Goal: Information Seeking & Learning: Learn about a topic

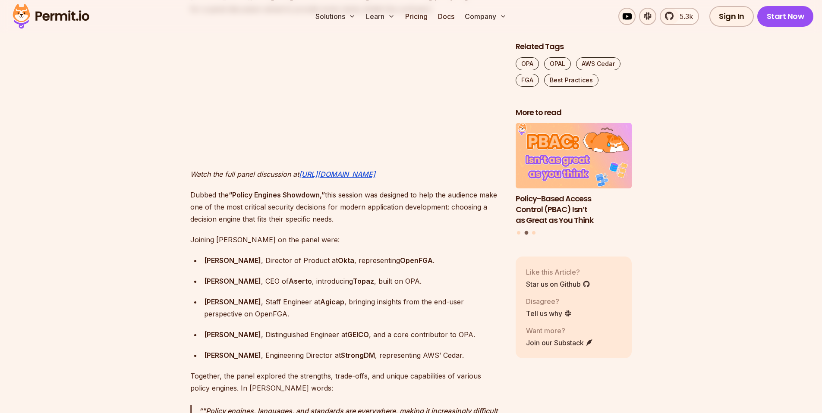
scroll to position [711, 0]
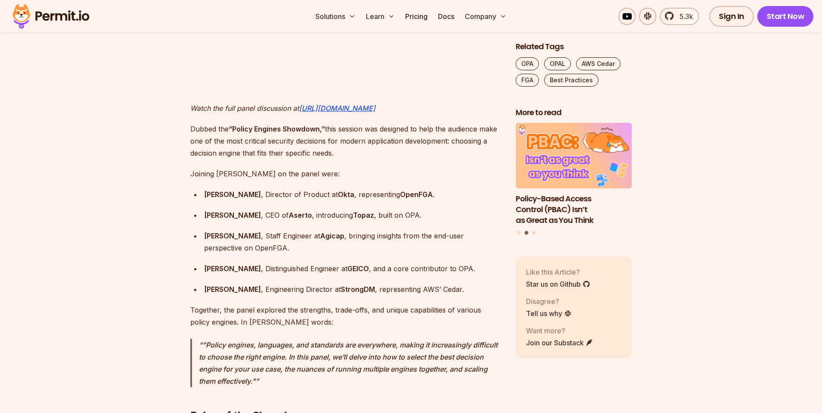
drag, startPoint x: 258, startPoint y: 129, endPoint x: 424, endPoint y: 138, distance: 165.9
click at [424, 138] on p "Dubbed the “Policy Engines Showdown,” this session was designed to help the aud…" at bounding box center [345, 141] width 311 height 36
drag, startPoint x: 230, startPoint y: 164, endPoint x: 305, endPoint y: 174, distance: 74.9
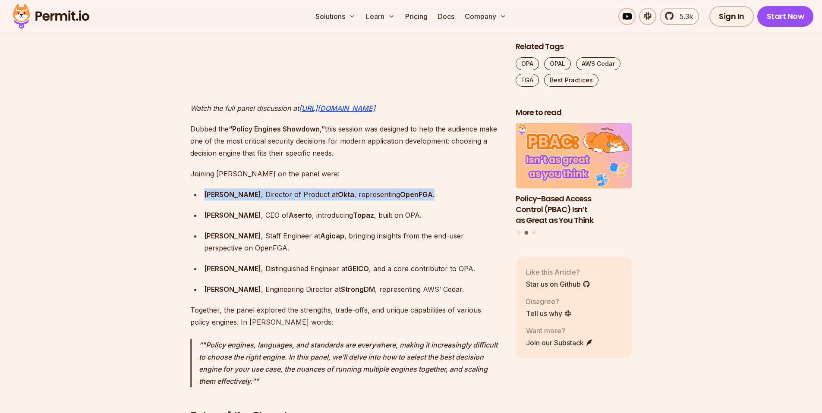
drag, startPoint x: 313, startPoint y: 177, endPoint x: 426, endPoint y: 180, distance: 113.1
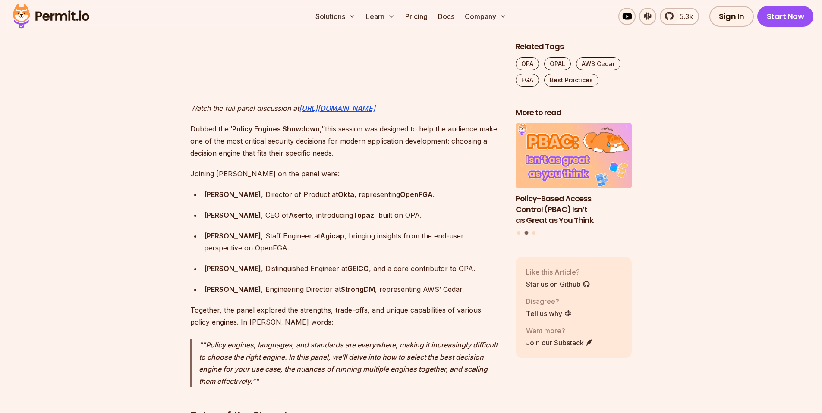
click at [426, 189] on div "Andres Aguiar , Director of Product at Okta , representing OpenFGA ." at bounding box center [353, 195] width 298 height 12
drag, startPoint x: 212, startPoint y: 207, endPoint x: 399, endPoint y: 208, distance: 186.4
click at [399, 209] on div "Omri Gazitt , CEO of Aserto , introducing Topaz , built on OPA." at bounding box center [353, 215] width 298 height 12
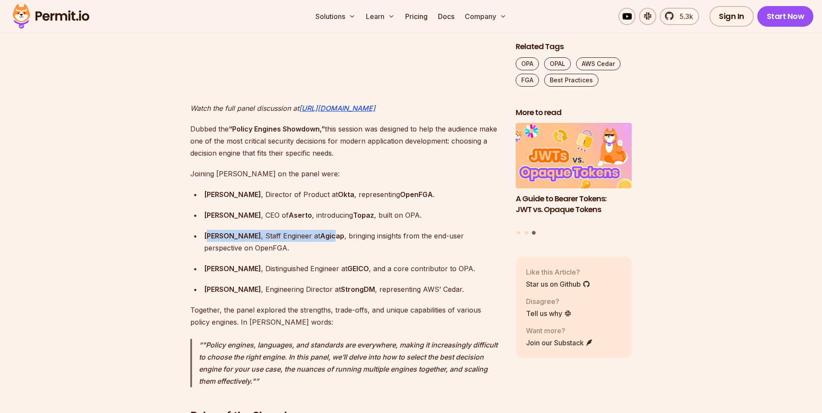
drag, startPoint x: 208, startPoint y: 226, endPoint x: 327, endPoint y: 229, distance: 119.1
click at [327, 230] on div "Pauline Jamin , Staff Engineer at Agicap , bringing insights from the end-user …" at bounding box center [353, 242] width 298 height 24
drag, startPoint x: 311, startPoint y: 226, endPoint x: 355, endPoint y: 225, distance: 43.2
click at [355, 230] on div "Pauline Jamin , Staff Engineer at Agicap , bringing insights from the end-user …" at bounding box center [353, 242] width 298 height 24
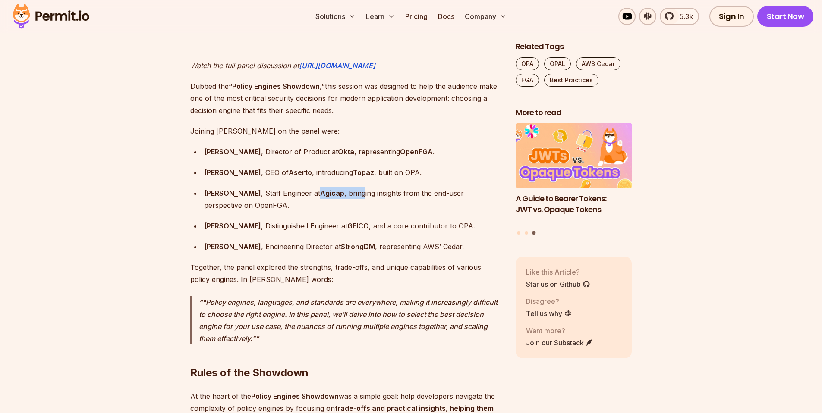
scroll to position [763, 0]
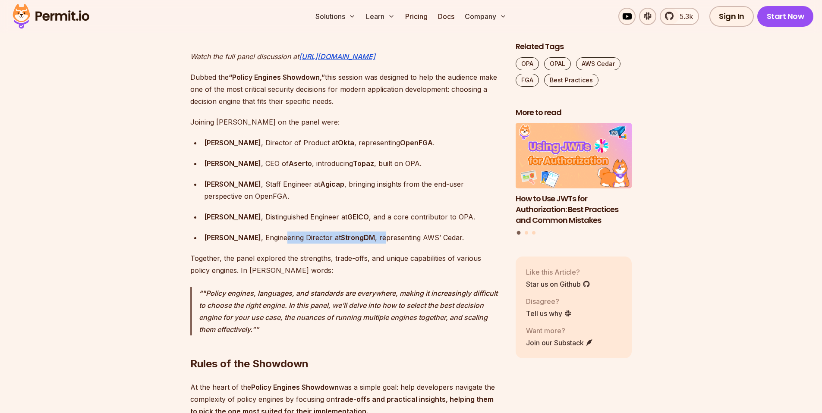
drag, startPoint x: 277, startPoint y: 224, endPoint x: 378, endPoint y: 230, distance: 101.6
click at [378, 232] on div "Joy Scharmen , Engineering Director at StrongDM , representing AWS’ Cedar." at bounding box center [353, 238] width 298 height 12
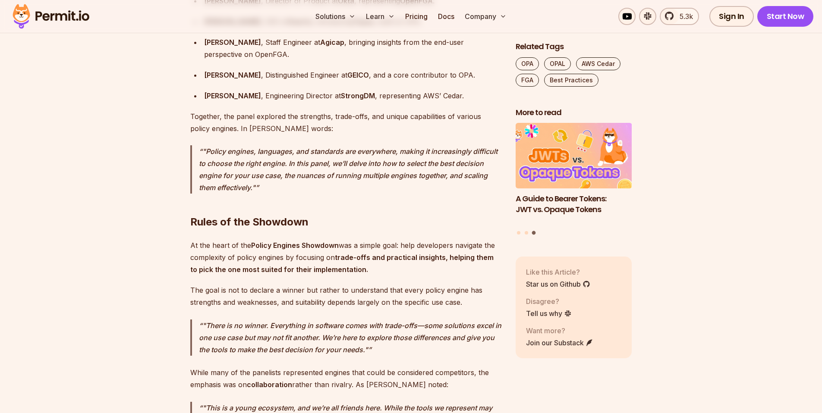
scroll to position [918, 0]
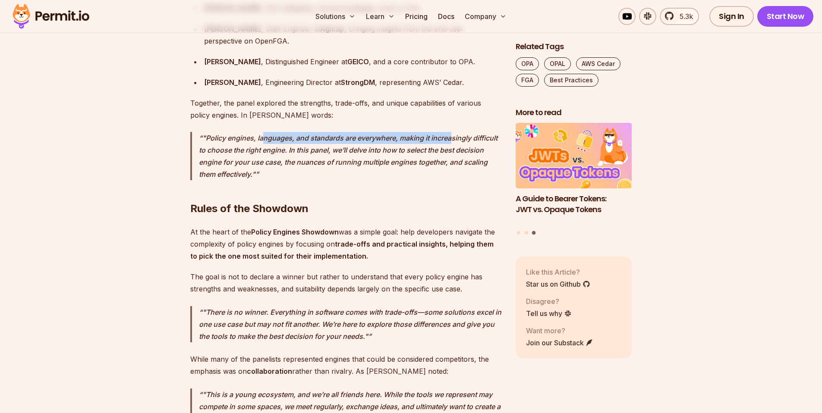
drag, startPoint x: 264, startPoint y: 122, endPoint x: 451, endPoint y: 131, distance: 187.0
click at [451, 132] on p ""Policy engines, languages, and standards are everywhere, making it increasingl…" at bounding box center [350, 156] width 303 height 48
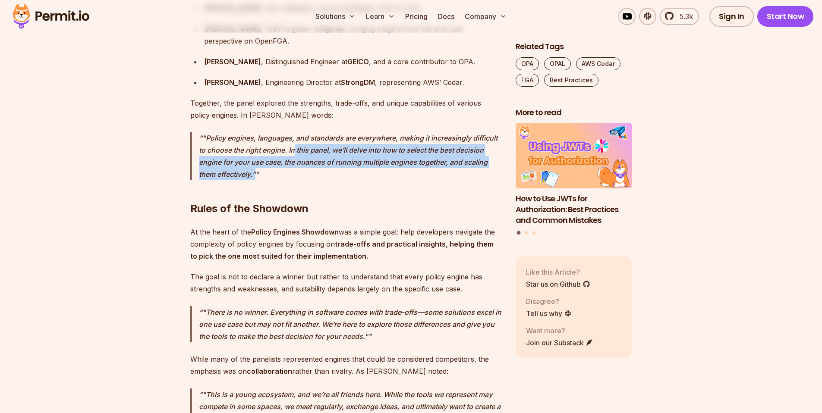
drag, startPoint x: 295, startPoint y: 142, endPoint x: 335, endPoint y: 170, distance: 48.1
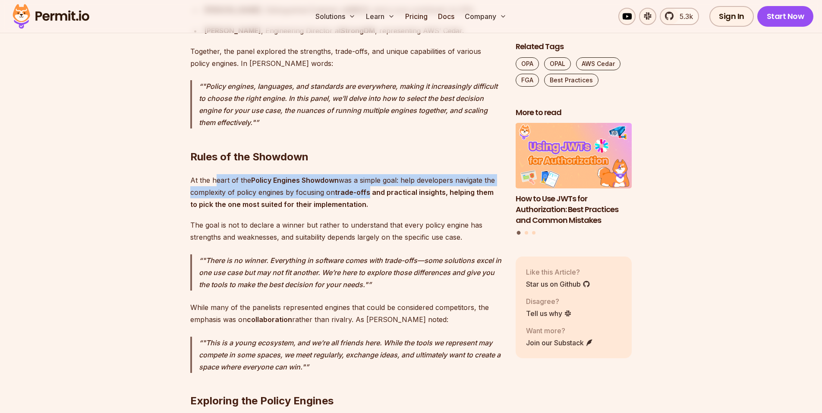
drag, startPoint x: 217, startPoint y: 168, endPoint x: 368, endPoint y: 178, distance: 151.3
click at [368, 178] on p "At the heart of the Policy Engines Showdown was a simple goal: help developers …" at bounding box center [345, 192] width 311 height 36
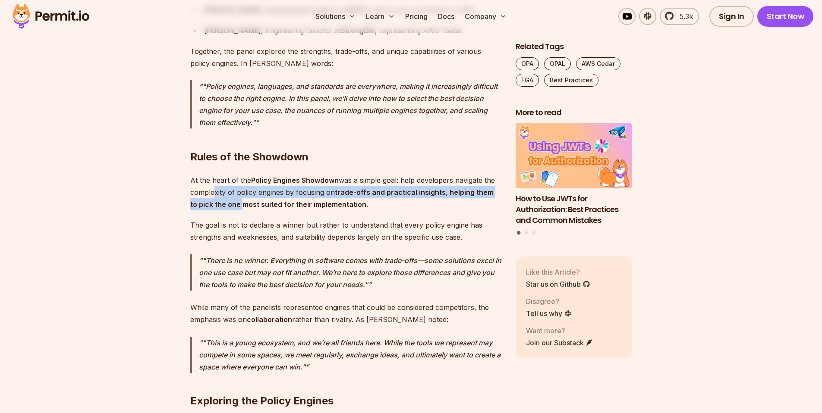
drag, startPoint x: 209, startPoint y: 184, endPoint x: 259, endPoint y: 190, distance: 50.4
click at [252, 190] on p "At the heart of the Policy Engines Showdown was a simple goal: help developers …" at bounding box center [345, 192] width 311 height 36
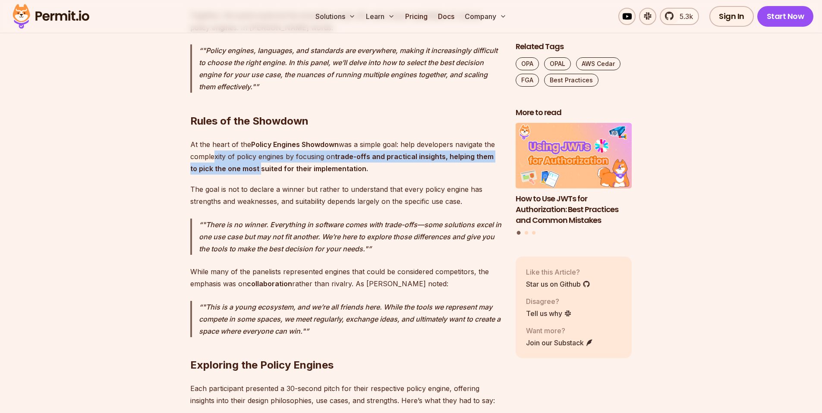
scroll to position [1022, 0]
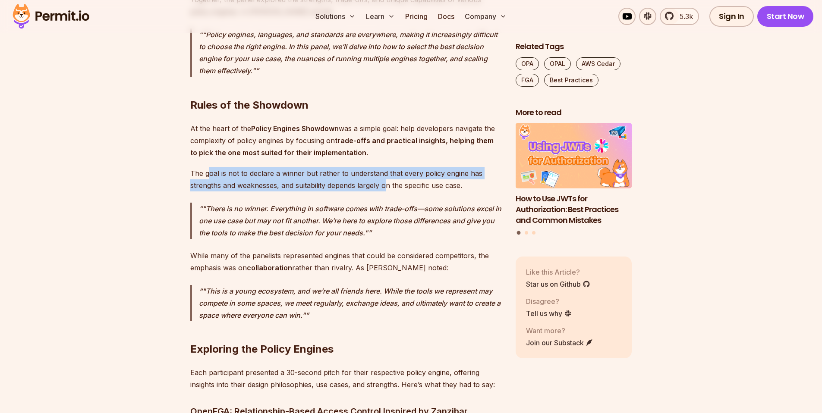
drag, startPoint x: 210, startPoint y: 160, endPoint x: 386, endPoint y: 173, distance: 177.0
click at [386, 173] on p "The goal is not to declare a winner but rather to understand that every policy …" at bounding box center [345, 179] width 311 height 24
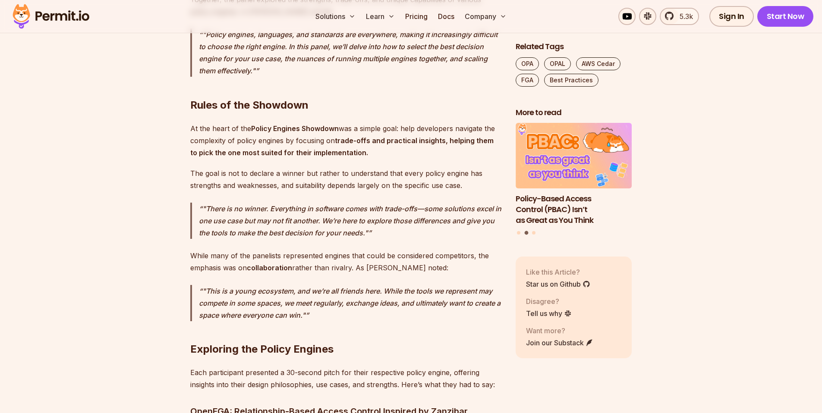
drag, startPoint x: 234, startPoint y: 198, endPoint x: 338, endPoint y: 201, distance: 104.0
click at [338, 203] on p ""There is no winner. Everything in software comes with trade-offs—some solution…" at bounding box center [350, 221] width 303 height 36
drag, startPoint x: 338, startPoint y: 201, endPoint x: 415, endPoint y: 200, distance: 77.2
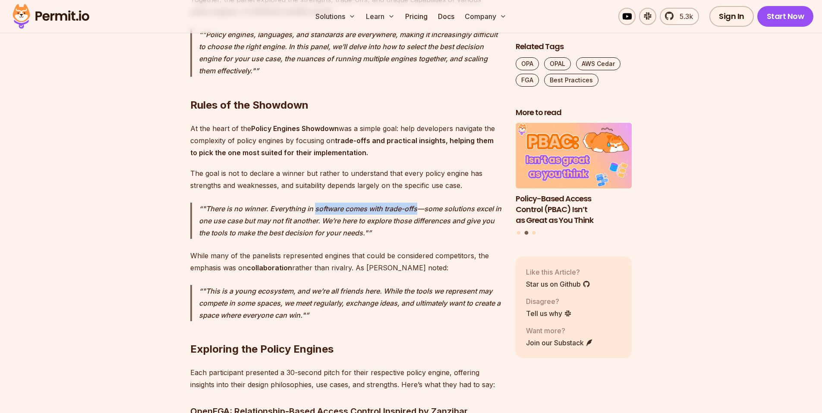
click at [415, 203] on p ""There is no winner. Everything in software comes with trade-offs—some solution…" at bounding box center [350, 221] width 303 height 36
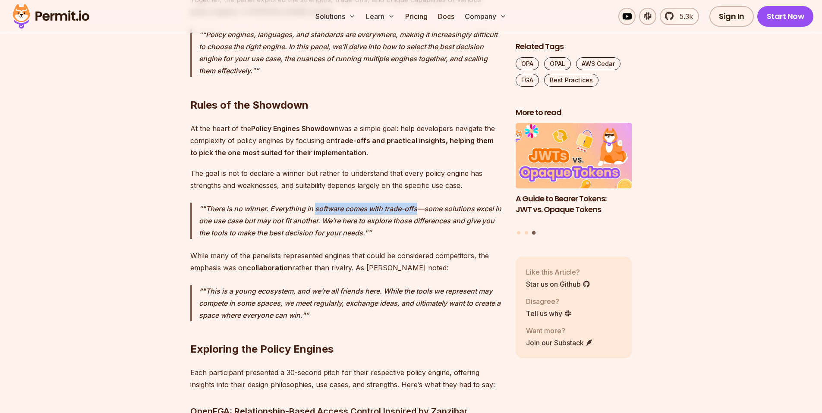
click at [415, 203] on p ""There is no winner. Everything in software comes with trade-offs—some solution…" at bounding box center [350, 221] width 303 height 36
drag, startPoint x: 302, startPoint y: 197, endPoint x: 307, endPoint y: 198, distance: 5.6
click at [307, 203] on p ""There is no winner. Everything in software comes with trade-offs—some solution…" at bounding box center [350, 221] width 303 height 36
drag, startPoint x: 317, startPoint y: 199, endPoint x: 487, endPoint y: 199, distance: 170.8
click at [487, 203] on p ""There is no winner. Everything in software comes with trade-offs—some solution…" at bounding box center [350, 221] width 303 height 36
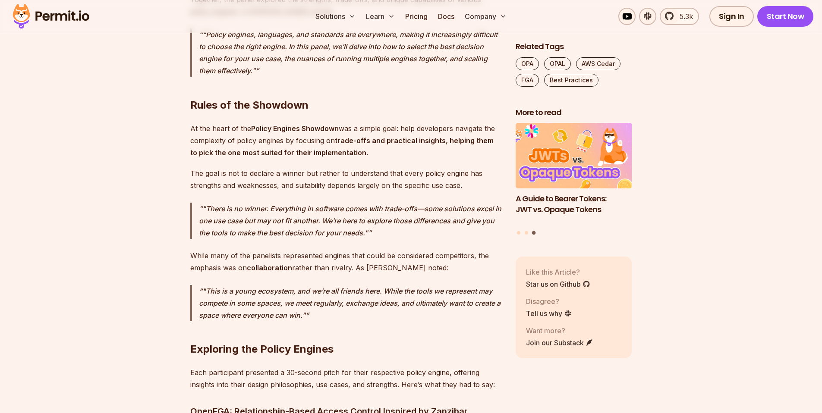
drag, startPoint x: 474, startPoint y: 201, endPoint x: 462, endPoint y: 201, distance: 11.7
click at [463, 203] on p ""There is no winner. Everything in software comes with trade-offs—some solution…" at bounding box center [350, 221] width 303 height 36
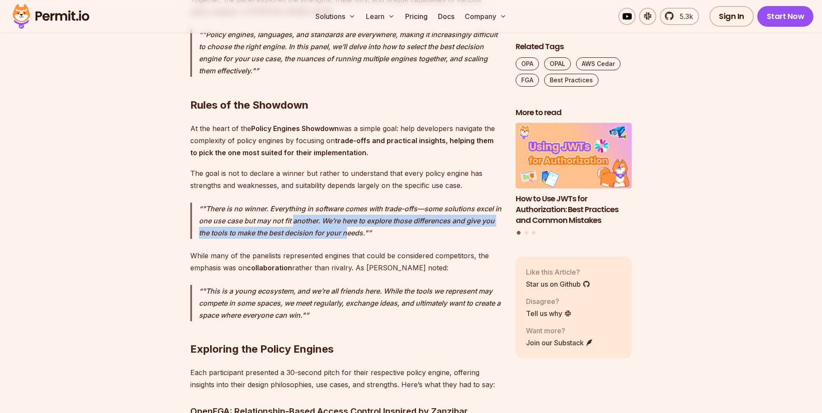
drag, startPoint x: 304, startPoint y: 209, endPoint x: 359, endPoint y: 224, distance: 57.1
click at [359, 224] on p ""There is no winner. Everything in software comes with trade-offs—some solution…" at bounding box center [350, 221] width 303 height 36
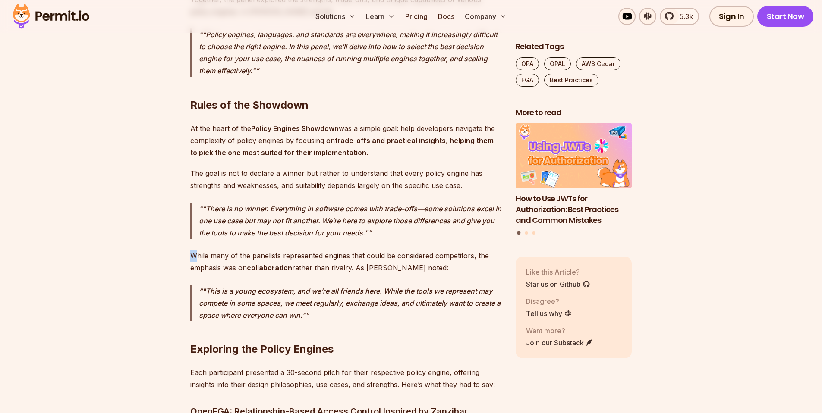
drag, startPoint x: 198, startPoint y: 243, endPoint x: 343, endPoint y: 236, distance: 145.6
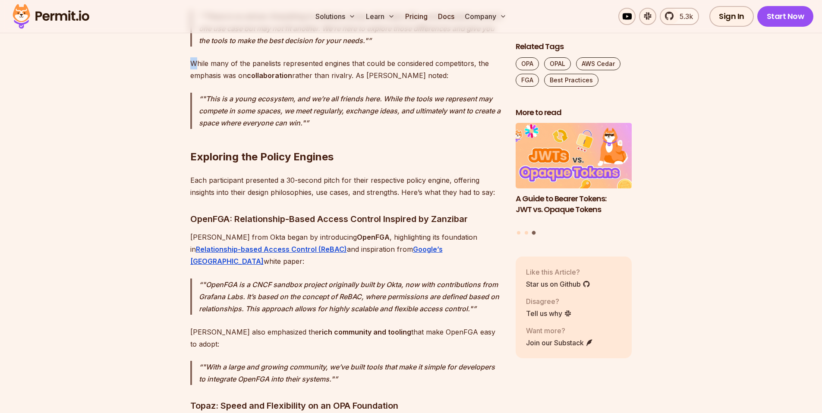
scroll to position [1229, 0]
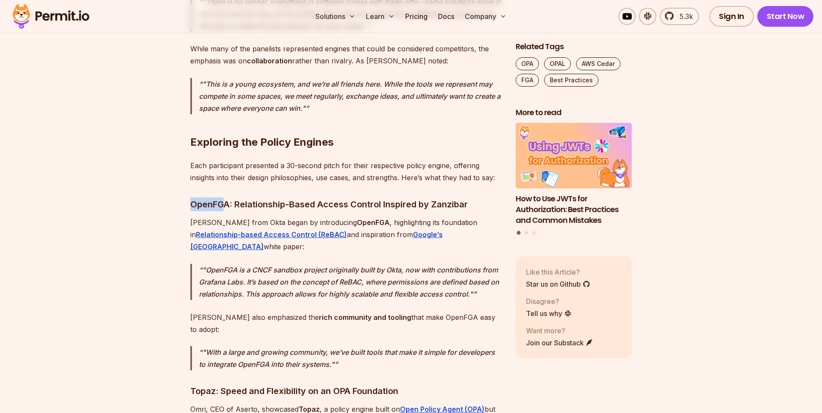
drag, startPoint x: 235, startPoint y: 190, endPoint x: 420, endPoint y: 185, distance: 184.7
click at [424, 198] on h3 "OpenFGA: Relationship-Based Access Control Inspired by Zanzibar" at bounding box center [345, 205] width 311 height 14
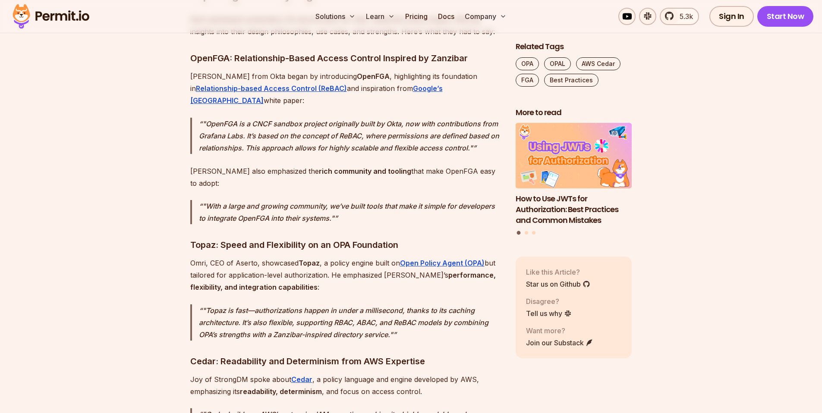
scroll to position [1384, 0]
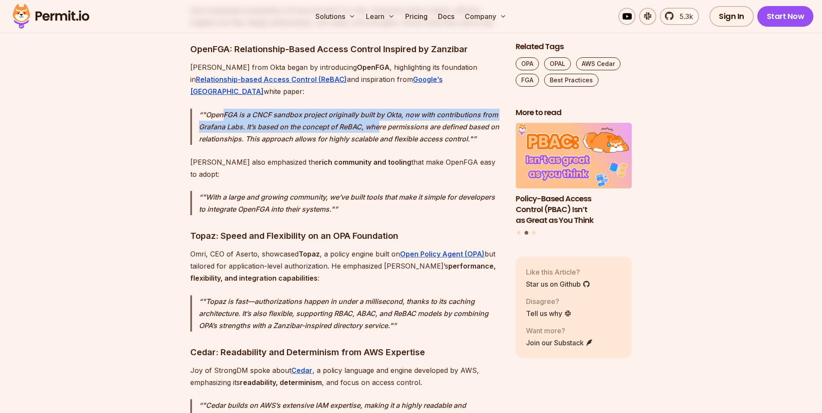
drag, startPoint x: 221, startPoint y: 91, endPoint x: 381, endPoint y: 98, distance: 160.2
click at [381, 109] on p ""OpenFGA is a CNCF sandbox project originally built by Okta, now with contribut…" at bounding box center [350, 127] width 303 height 36
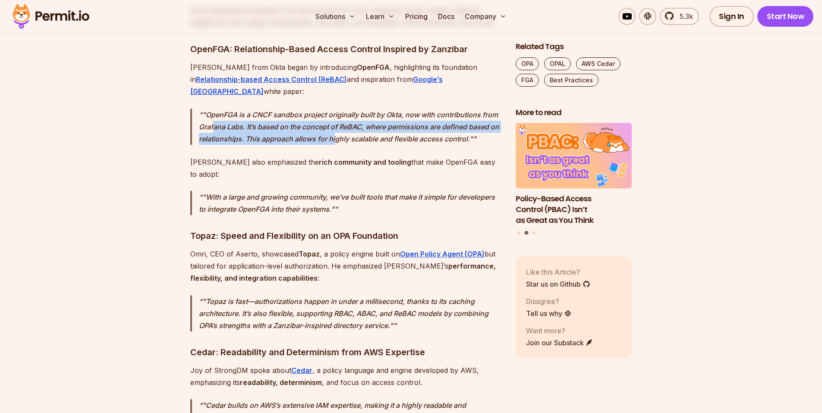
drag, startPoint x: 214, startPoint y: 107, endPoint x: 335, endPoint y: 110, distance: 121.3
click at [335, 110] on p ""OpenFGA is a CNCF sandbox project originally built by Okta, now with contribut…" at bounding box center [350, 127] width 303 height 36
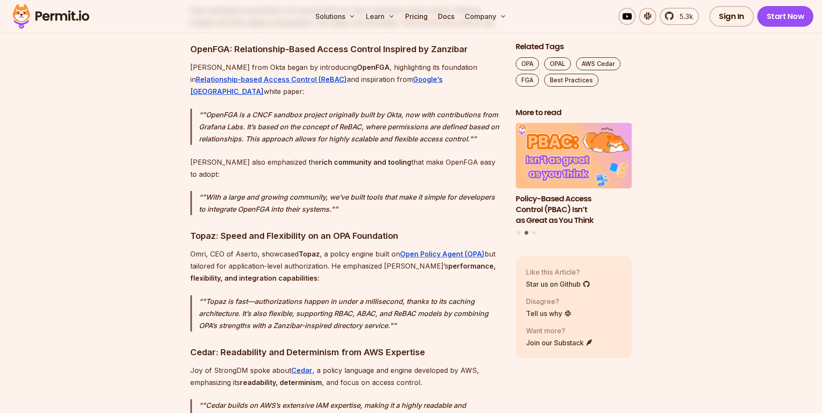
click at [335, 110] on p ""OpenFGA is a CNCF sandbox project originally built by Okta, now with contribut…" at bounding box center [350, 127] width 303 height 36
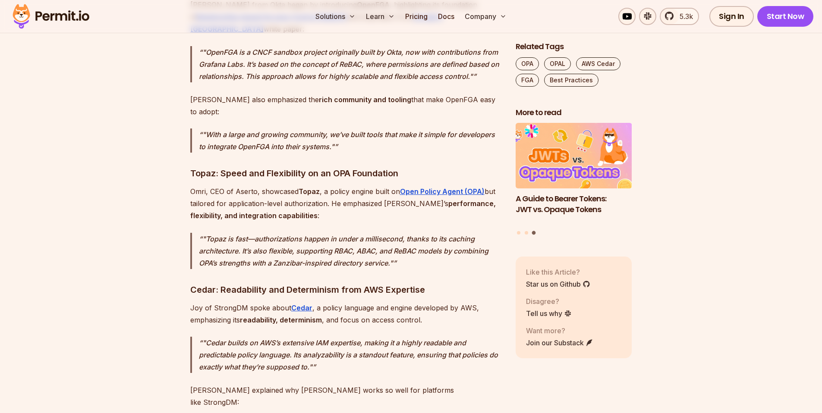
scroll to position [1488, 0]
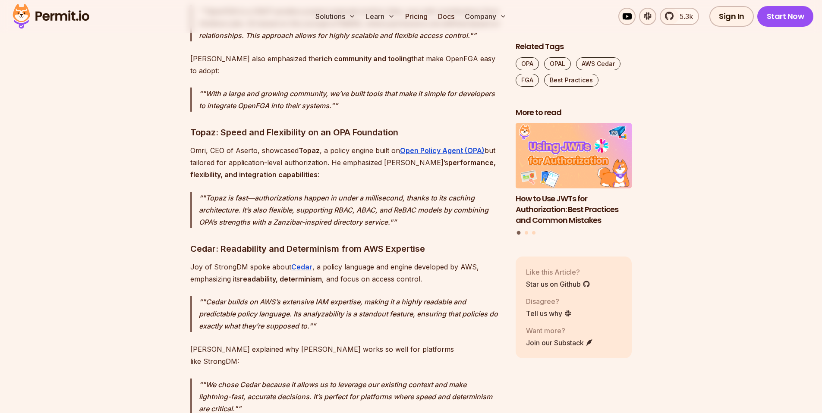
click at [307, 146] on strong "Topaz" at bounding box center [309, 150] width 21 height 9
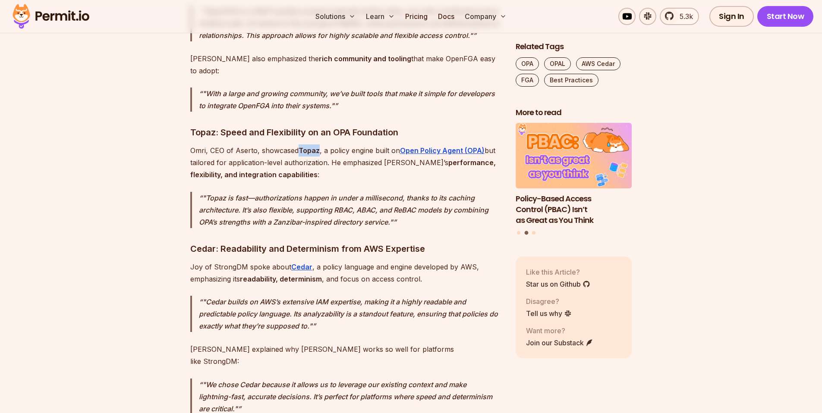
copy strong "Topaz"
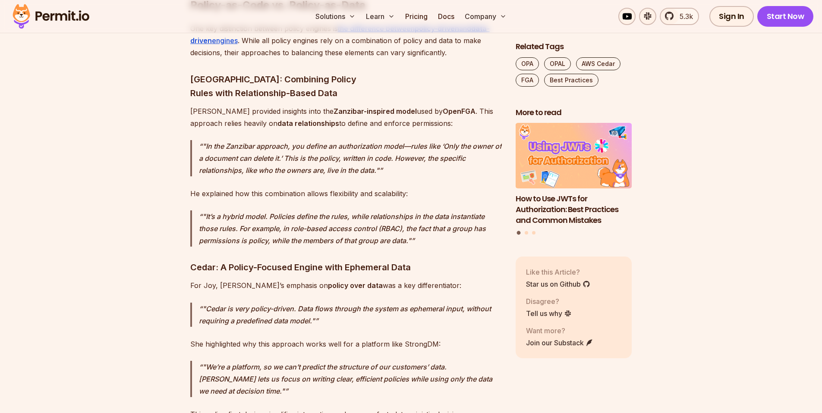
scroll to position [2368, 0]
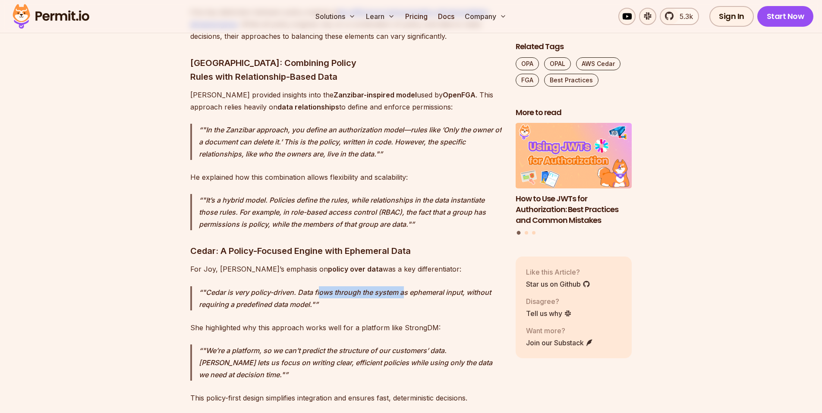
drag, startPoint x: 321, startPoint y: 191, endPoint x: 404, endPoint y: 198, distance: 83.2
click at [404, 286] on p ""Cedar is very policy-driven. Data flows through the system as ephemeral input,…" at bounding box center [350, 298] width 303 height 24
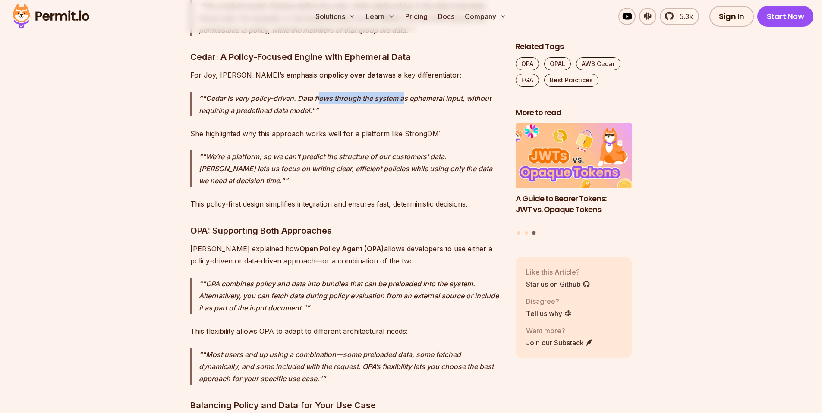
scroll to position [2575, 0]
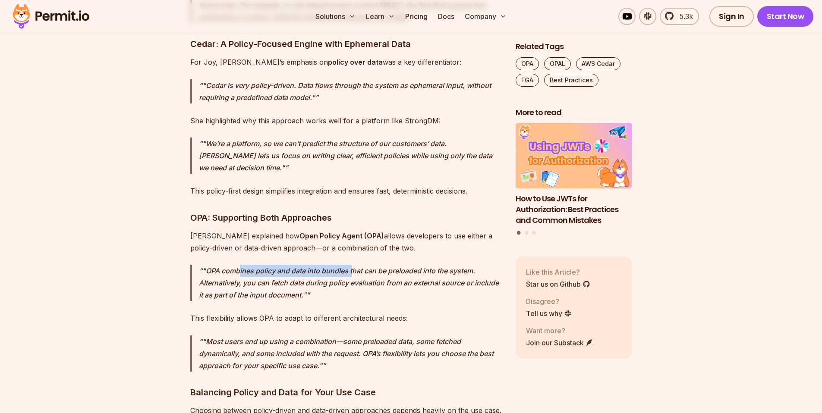
drag, startPoint x: 240, startPoint y: 169, endPoint x: 354, endPoint y: 171, distance: 113.9
click at [354, 265] on p ""OPA combines policy and data into bundles that can be preloaded into the syste…" at bounding box center [350, 283] width 303 height 36
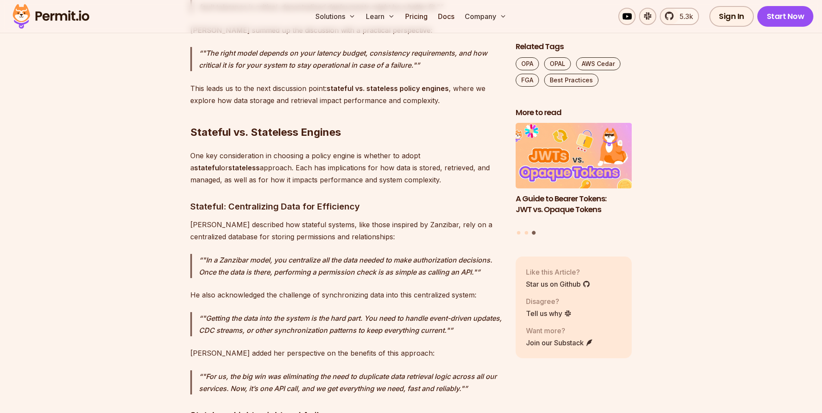
scroll to position [3869, 0]
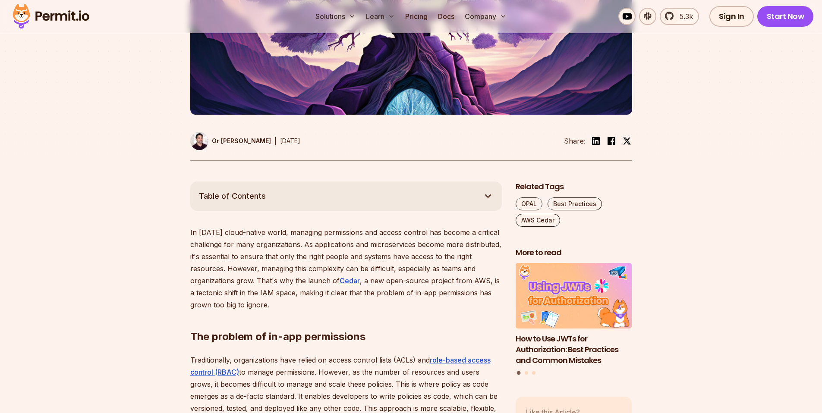
scroll to position [409, 0]
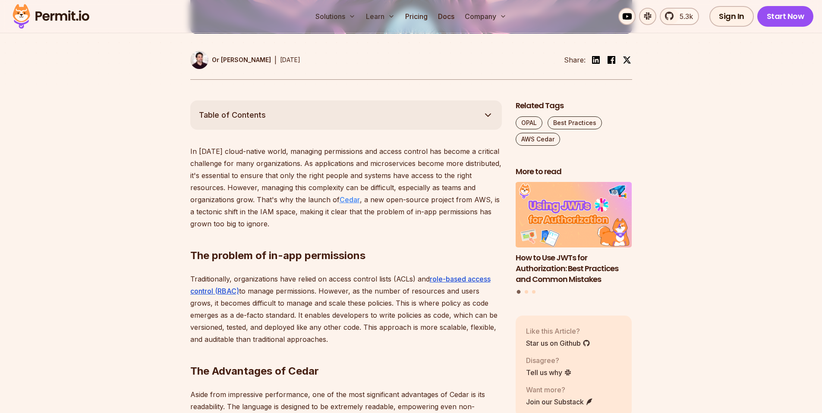
click at [351, 197] on link "Cedar" at bounding box center [350, 199] width 20 height 9
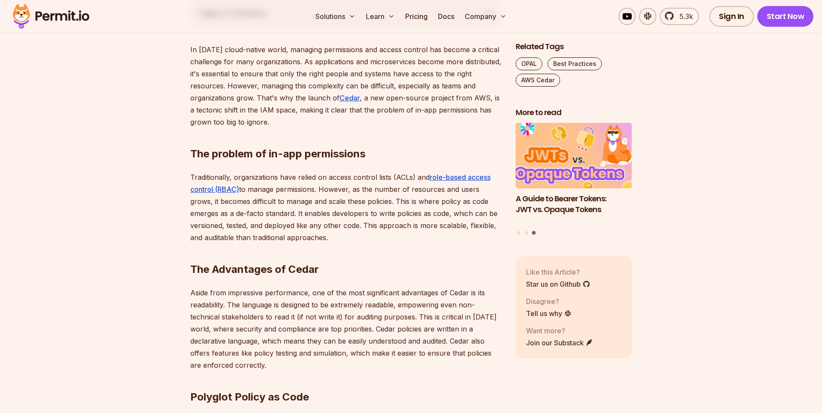
scroll to position [513, 0]
